Goal: Navigation & Orientation: Find specific page/section

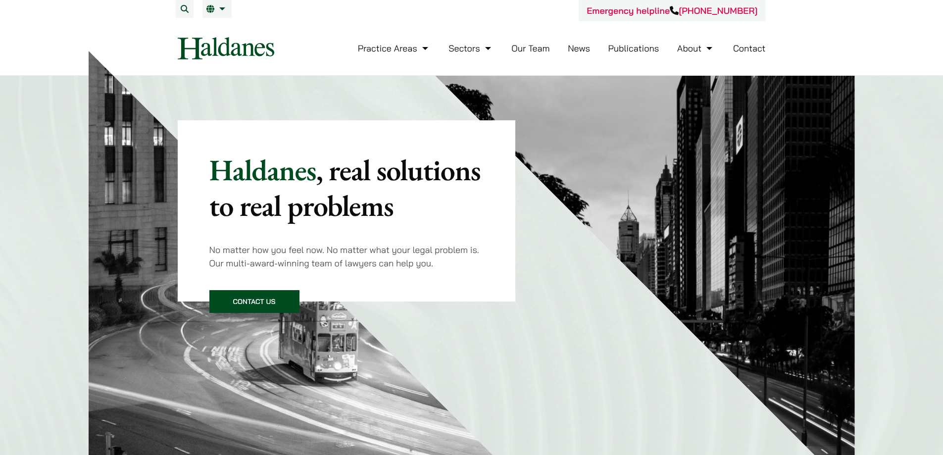
click at [536, 47] on link "Our Team" at bounding box center [530, 48] width 38 height 11
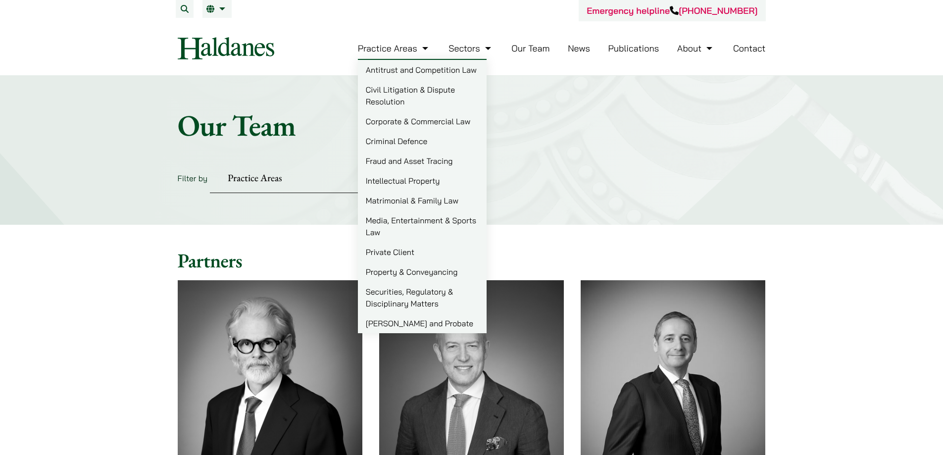
click at [465, 120] on link "Corporate & Commercial Law" at bounding box center [422, 121] width 129 height 20
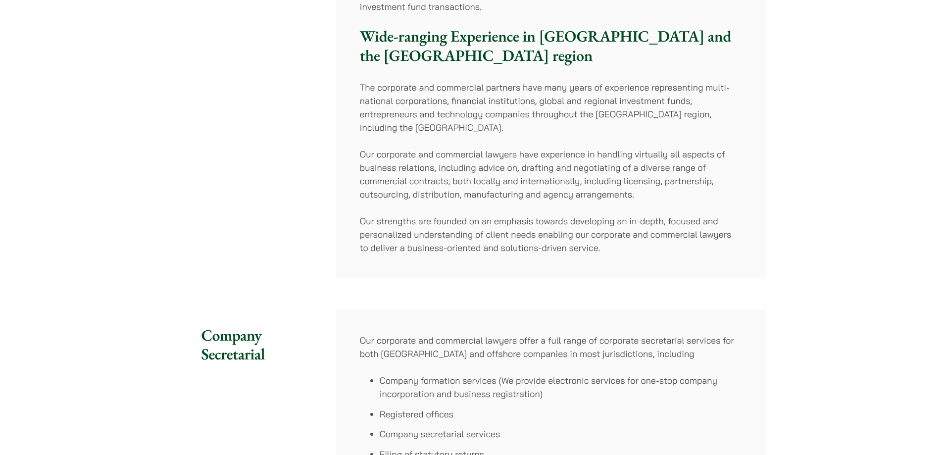
scroll to position [50, 0]
